Goal: Information Seeking & Learning: Check status

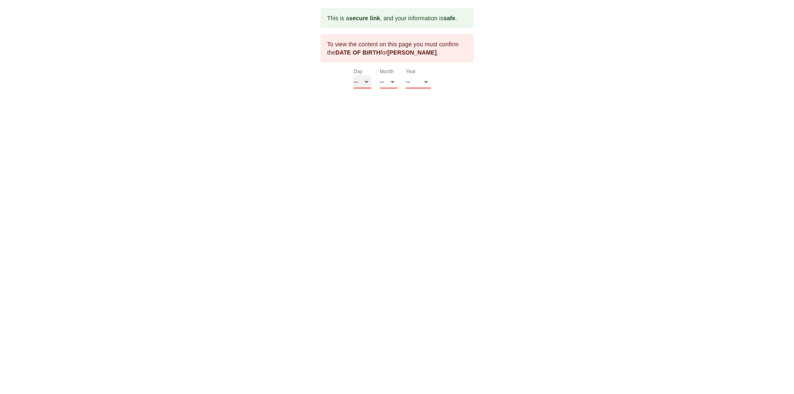
click at [366, 81] on select "-- 01 02 03 04 05 06 07 08 09 10 11 12 13 14 15 16 17 18 19 20 21 22 23 24 25 2…" at bounding box center [362, 81] width 18 height 13
select select "20"
click at [353, 75] on select "-- 01 02 03 04 05 06 07 08 09 10 11 12 13 14 15 16 17 18 19 20 21 22 23 24 25 2…" at bounding box center [362, 81] width 18 height 13
click at [393, 81] on select "-- 01 02 03 04 05 06 07 08 09 10 11 12" at bounding box center [389, 81] width 18 height 13
select select "09"
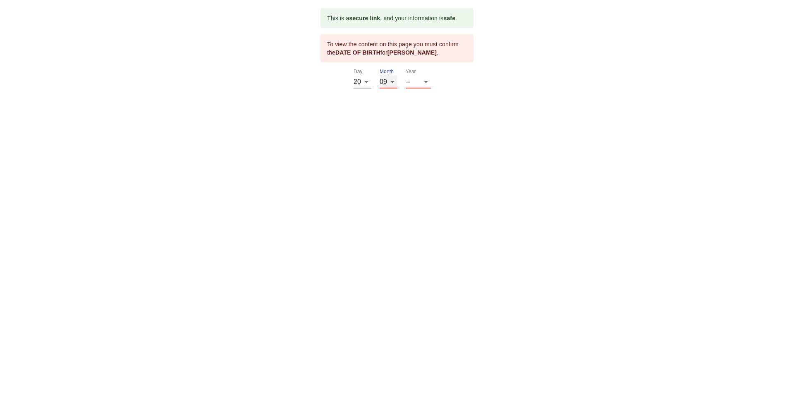
click at [380, 75] on select "-- 01 02 03 04 05 06 07 08 09 10 11 12" at bounding box center [389, 81] width 18 height 13
click at [425, 80] on select "-- 2025 2024 2023 2022 2021 2020 2019 2018 2017 2016 2015 2014 2013 2012 2011 2…" at bounding box center [418, 81] width 25 height 13
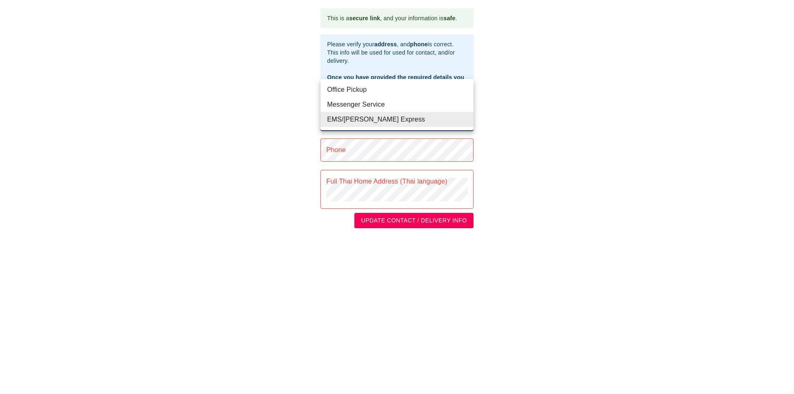
click at [466, 119] on body "This is a secure link , and your information is safe . Please verify your addre…" at bounding box center [397, 118] width 794 height 236
click at [334, 118] on li "EMS/[PERSON_NAME] Express" at bounding box center [396, 119] width 153 height 15
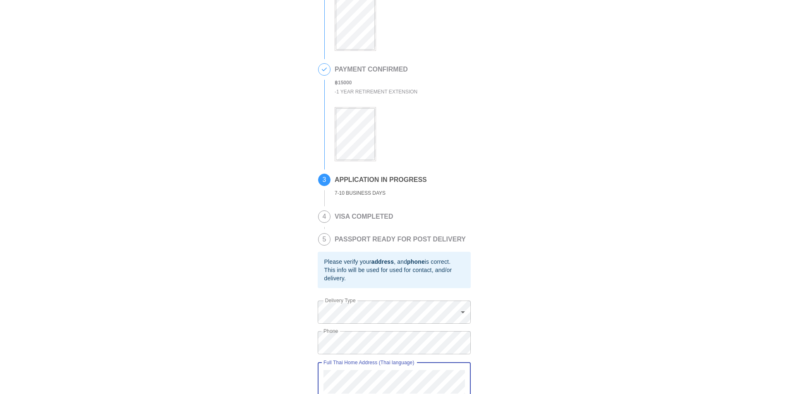
scroll to position [113, 0]
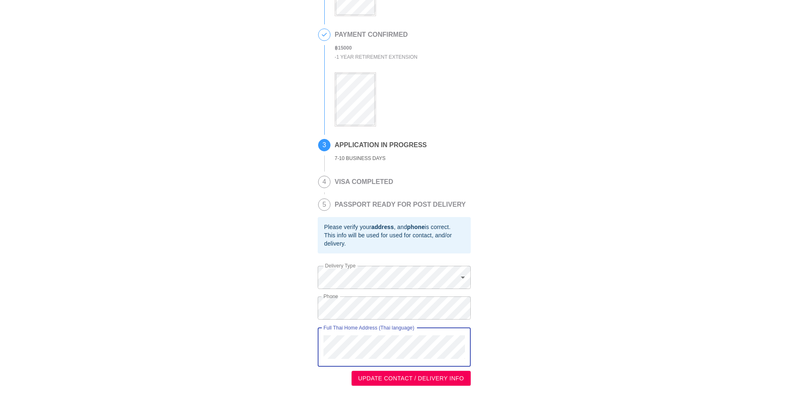
click at [376, 378] on span "UPDATE CONTACT / DELIVERY INFO" at bounding box center [411, 378] width 106 height 10
click at [359, 377] on span "UPDATE CONTACT / DELIVERY INFO" at bounding box center [411, 378] width 106 height 10
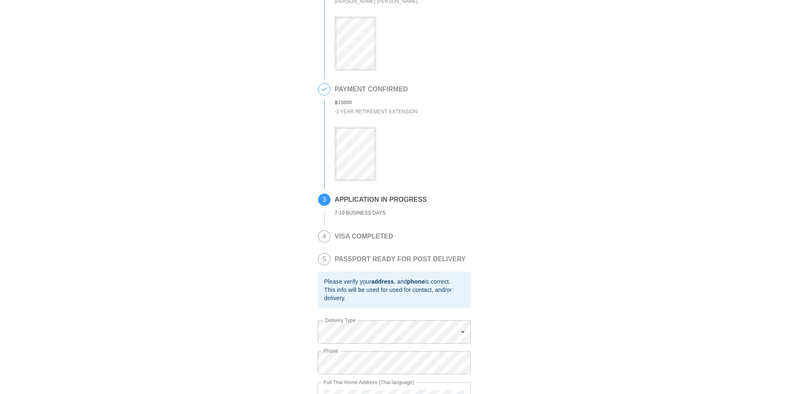
scroll to position [0, 0]
